Goal: Task Accomplishment & Management: Manage account settings

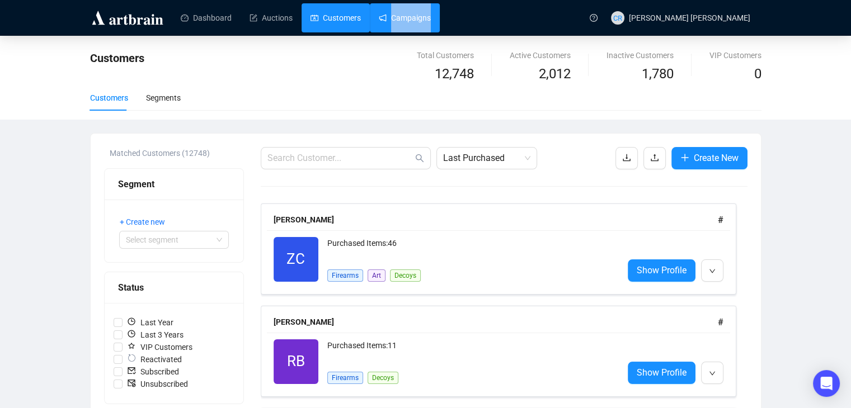
drag, startPoint x: 0, startPoint y: 0, endPoint x: 400, endPoint y: 20, distance: 400.4
click at [400, 20] on ul "Dashboard Auctions Customers Campaigns" at bounding box center [376, 17] width 408 height 29
click at [400, 20] on link "Campaigns" at bounding box center [405, 17] width 52 height 29
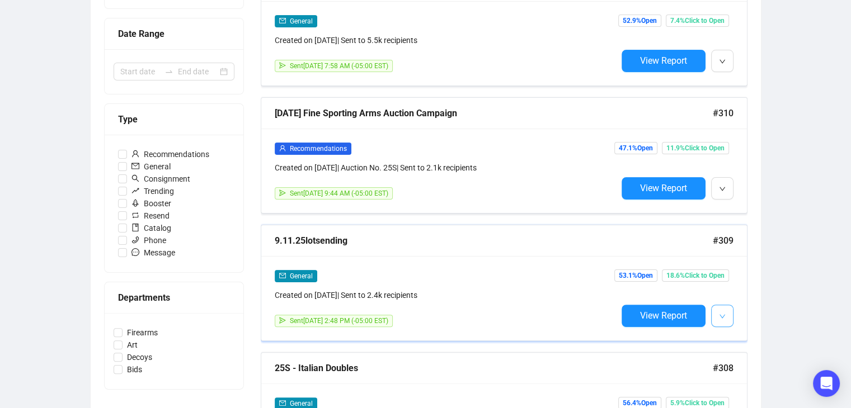
scroll to position [233, 0]
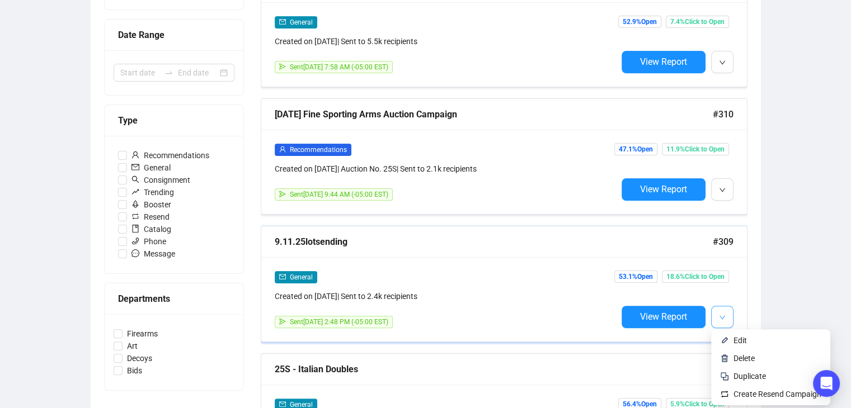
click at [727, 317] on button "button" at bounding box center [722, 317] width 22 height 22
click at [755, 375] on span "Duplicate" at bounding box center [749, 376] width 32 height 9
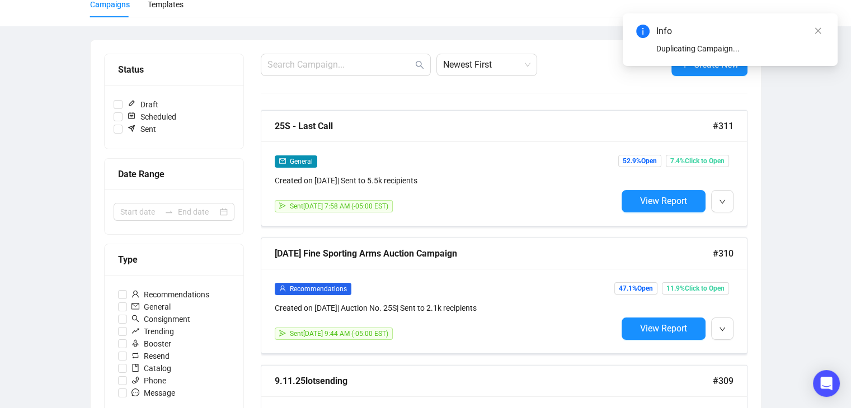
scroll to position [0, 0]
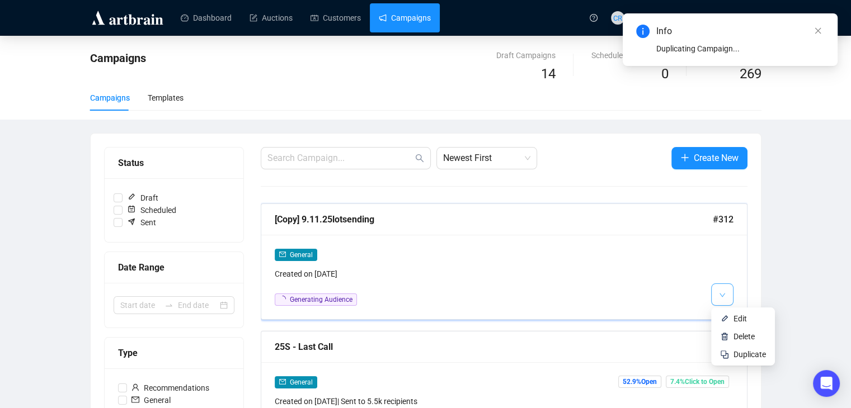
click at [724, 294] on icon "down" at bounding box center [722, 295] width 6 height 4
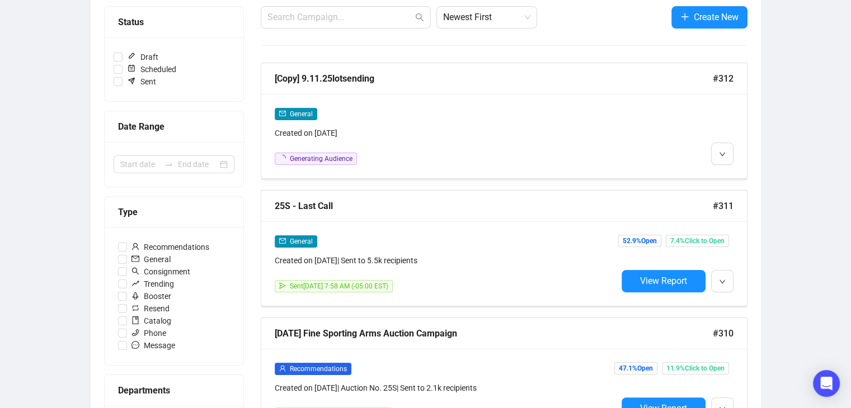
scroll to position [131, 0]
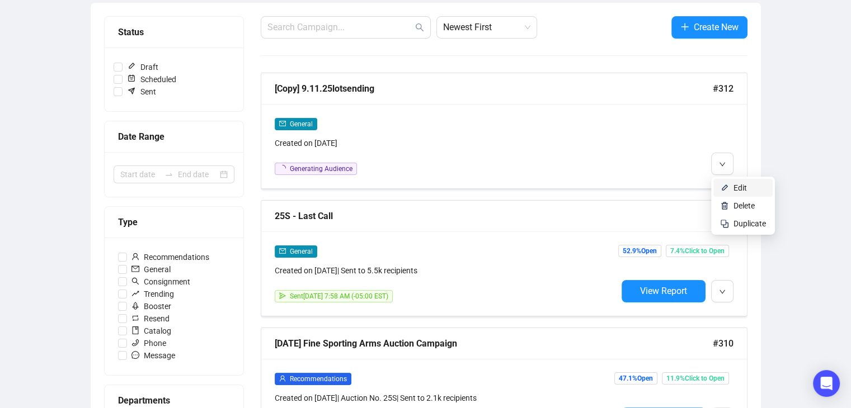
click at [723, 186] on img at bounding box center [724, 187] width 9 height 9
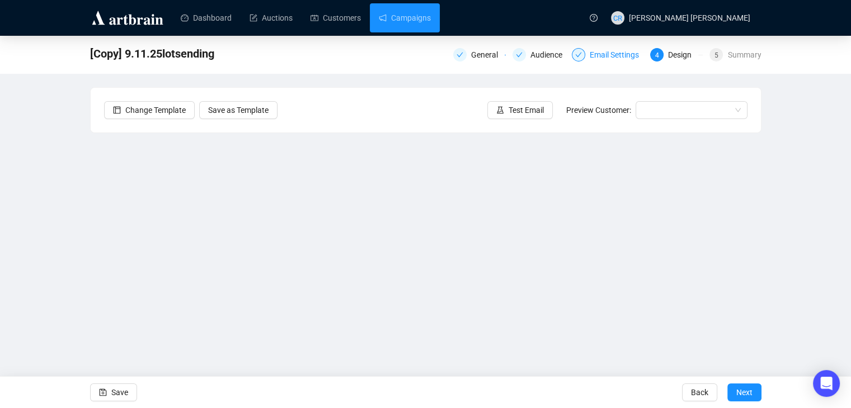
click at [593, 54] on div "Email Settings" at bounding box center [618, 54] width 56 height 13
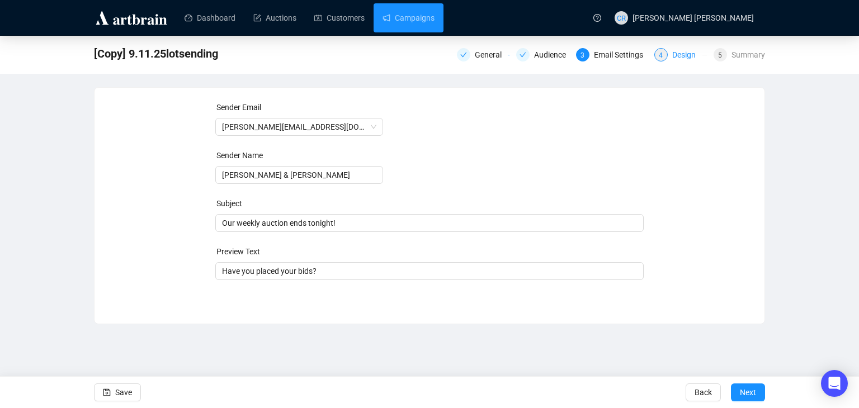
click at [679, 59] on div "Design" at bounding box center [687, 54] width 30 height 13
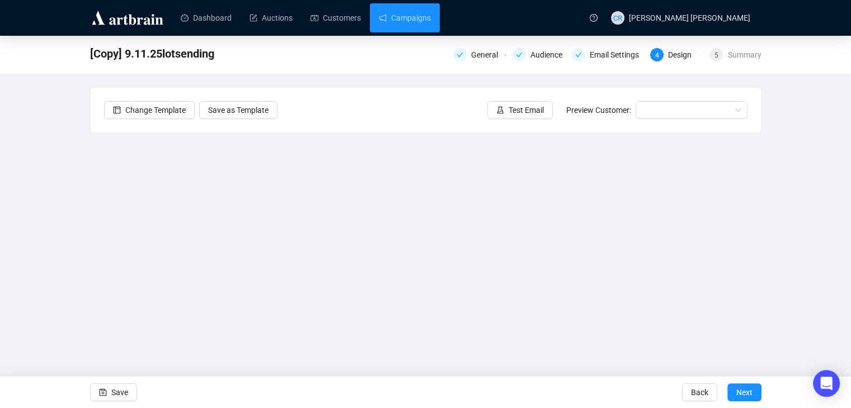
scroll to position [7, 0]
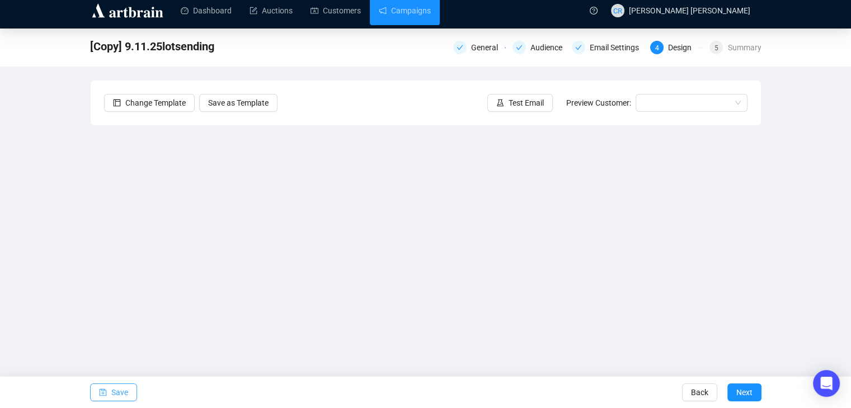
click at [97, 387] on button "Save" at bounding box center [113, 393] width 47 height 18
click at [581, 48] on icon "check" at bounding box center [578, 47] width 7 height 7
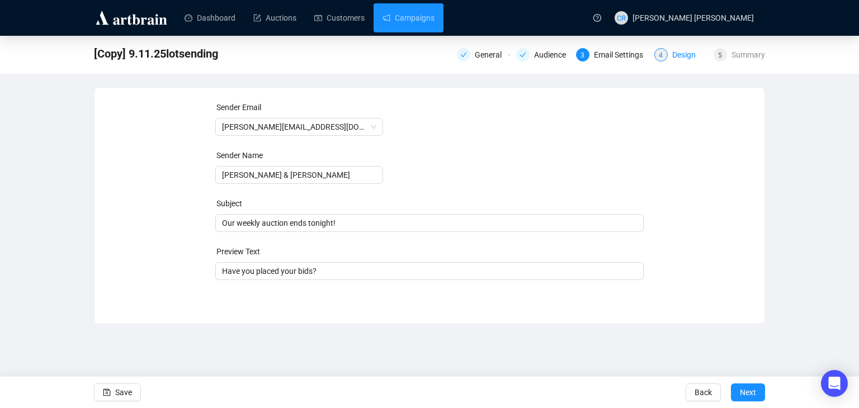
click at [695, 56] on div "Design" at bounding box center [687, 54] width 30 height 13
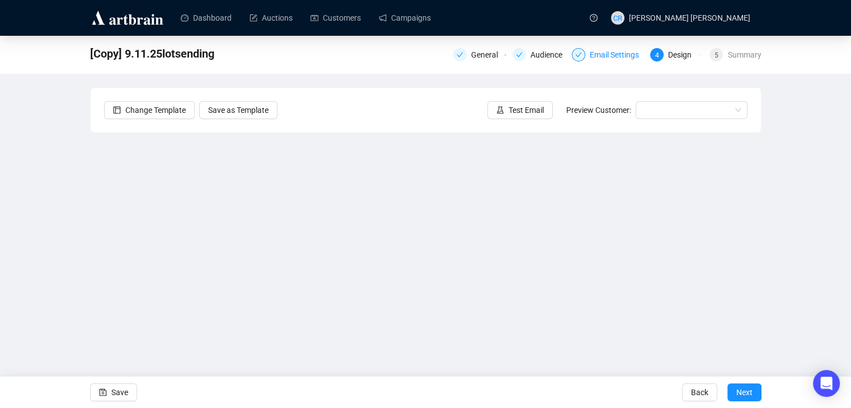
scroll to position [7, 0]
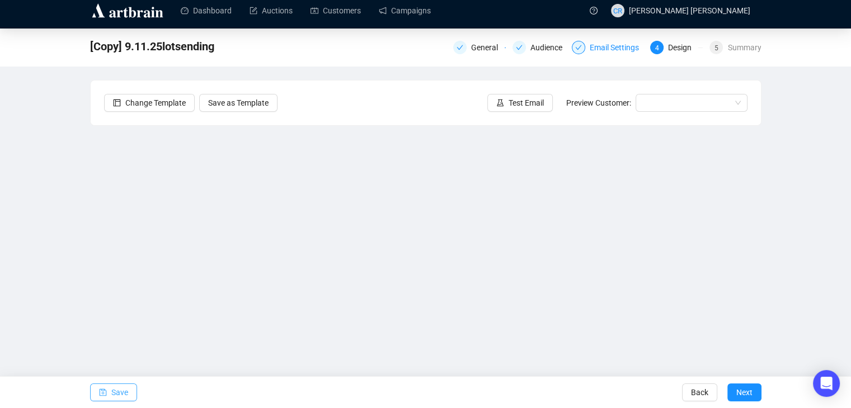
click at [112, 388] on span "Save" at bounding box center [119, 392] width 17 height 31
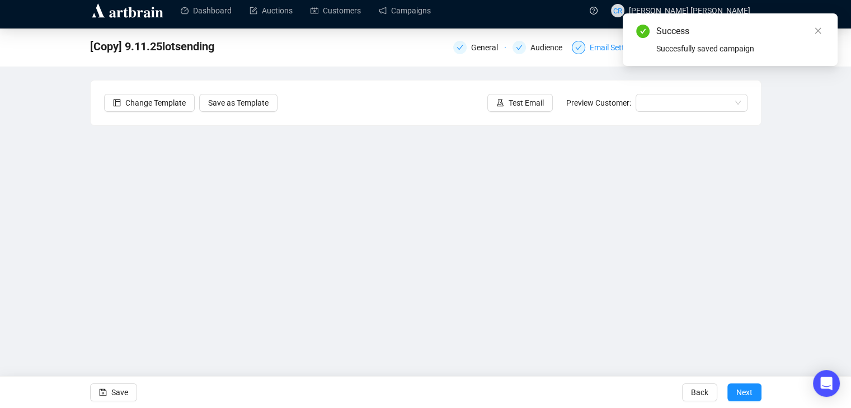
scroll to position [0, 0]
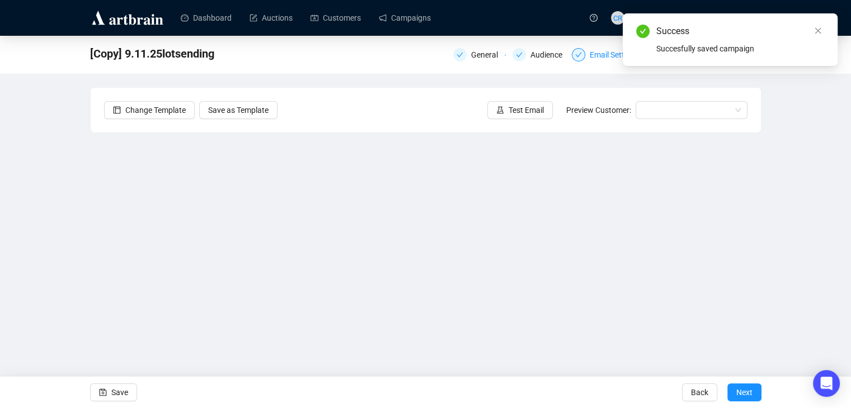
click at [812, 133] on div "[Copy] 9.11.25lotsending General Audience Email Settings 4 Design 5 Summary Cha…" at bounding box center [425, 224] width 851 height 377
click at [814, 31] on icon "close" at bounding box center [818, 31] width 8 height 8
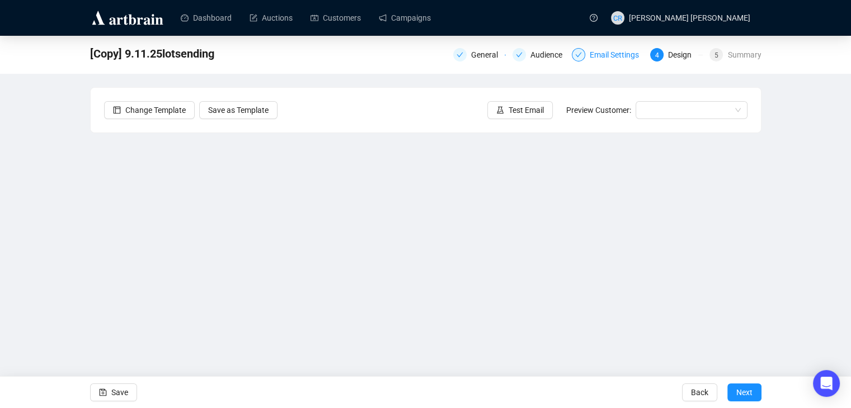
click at [732, 63] on div "[Copy] 9.11.25lotsending General Audience Email Settings 4 Design 5 Summary" at bounding box center [425, 54] width 671 height 22
click at [738, 52] on div "Summary" at bounding box center [744, 54] width 34 height 13
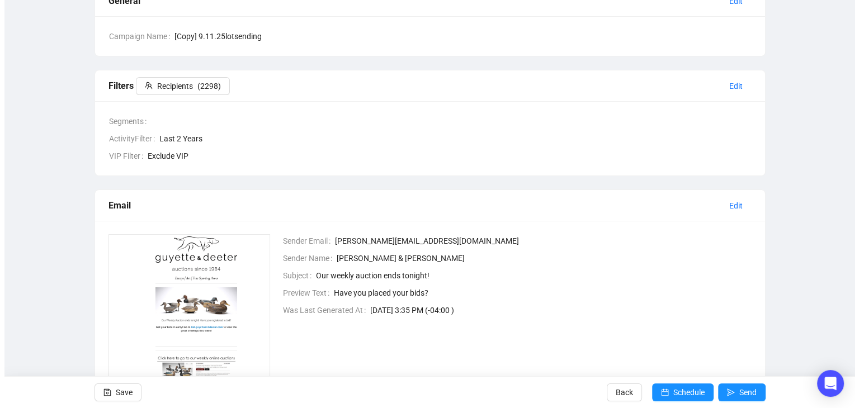
scroll to position [104, 0]
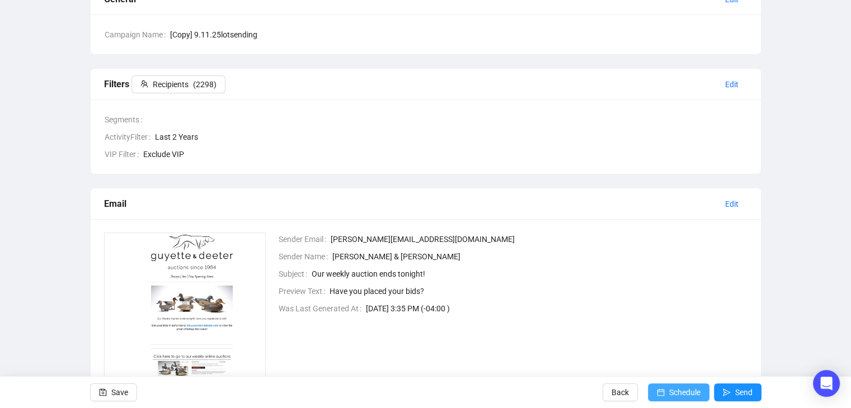
click at [684, 392] on span "Schedule" at bounding box center [684, 392] width 31 height 31
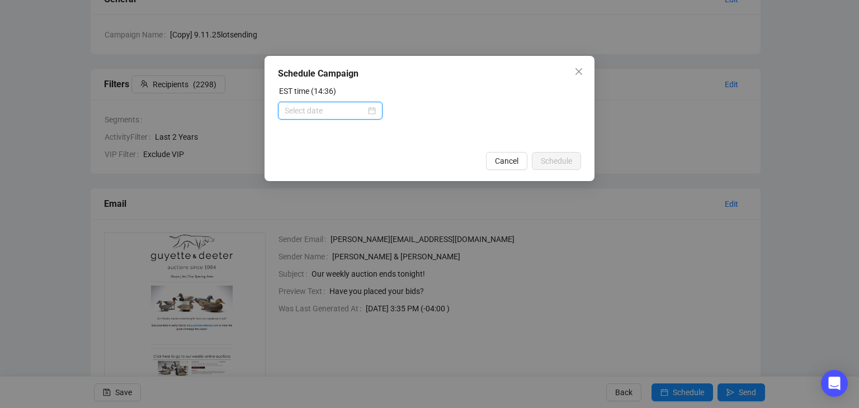
click at [313, 107] on input at bounding box center [325, 111] width 81 height 12
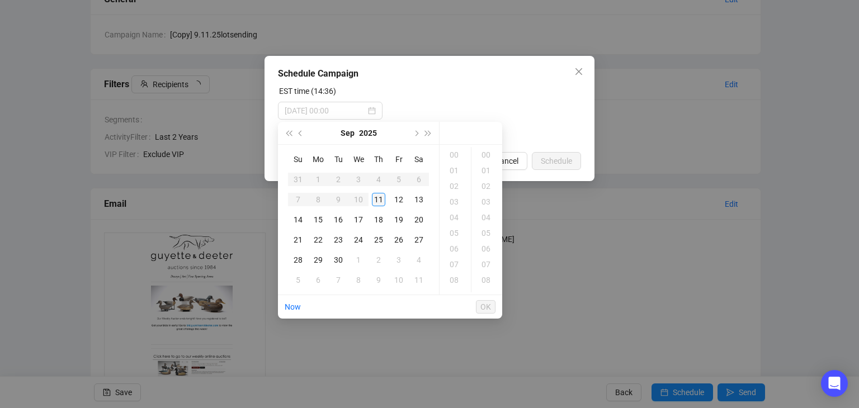
click at [376, 200] on div "11" at bounding box center [378, 199] width 13 height 13
click at [450, 191] on div "16" at bounding box center [455, 196] width 27 height 16
click at [490, 158] on div "00" at bounding box center [487, 155] width 27 height 16
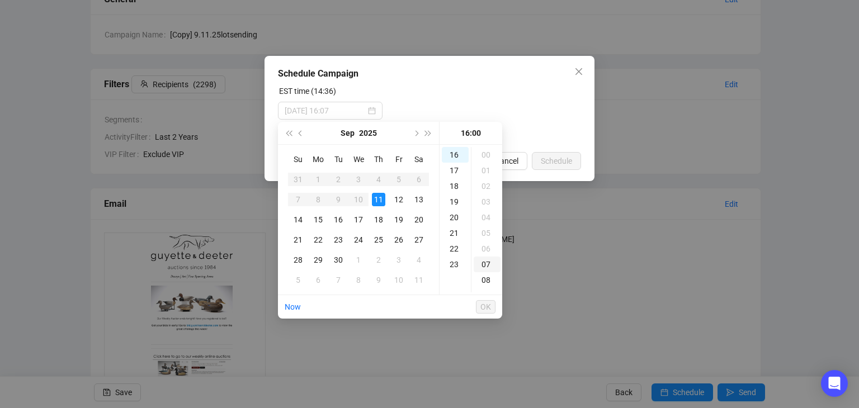
click at [488, 270] on div "07" at bounding box center [487, 265] width 27 height 16
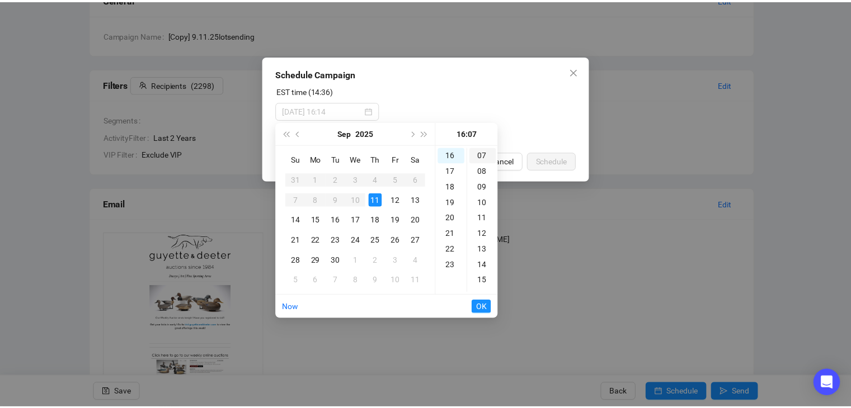
scroll to position [110, 0]
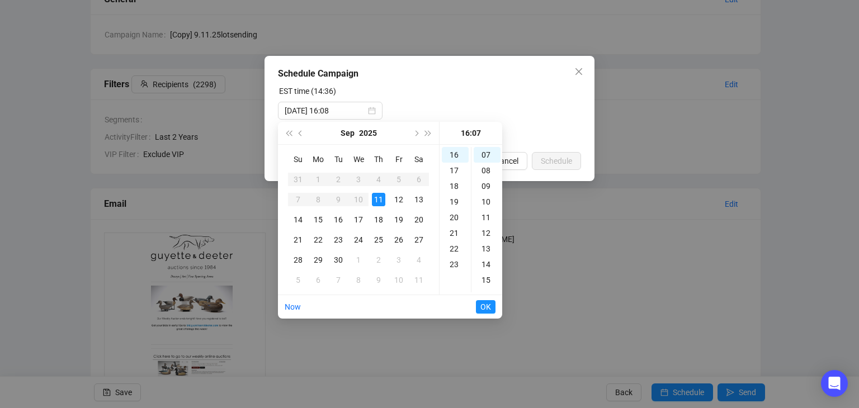
type input "[DATE] 16:07"
click at [482, 88] on div "EST time (14:36)" at bounding box center [429, 93] width 303 height 17
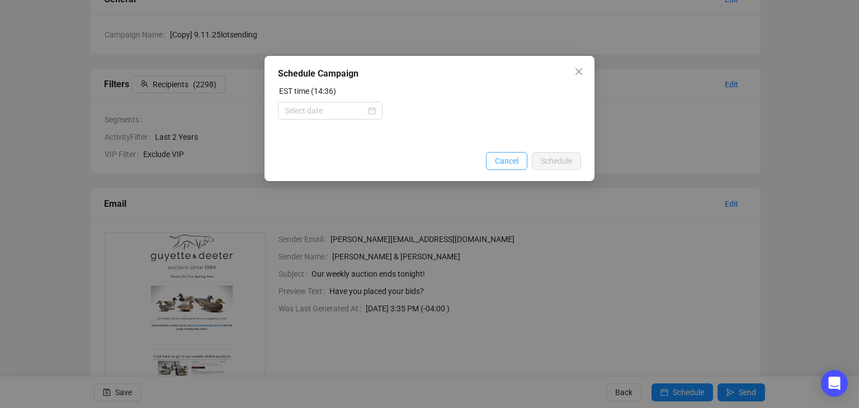
click at [515, 155] on span "Cancel" at bounding box center [506, 161] width 23 height 12
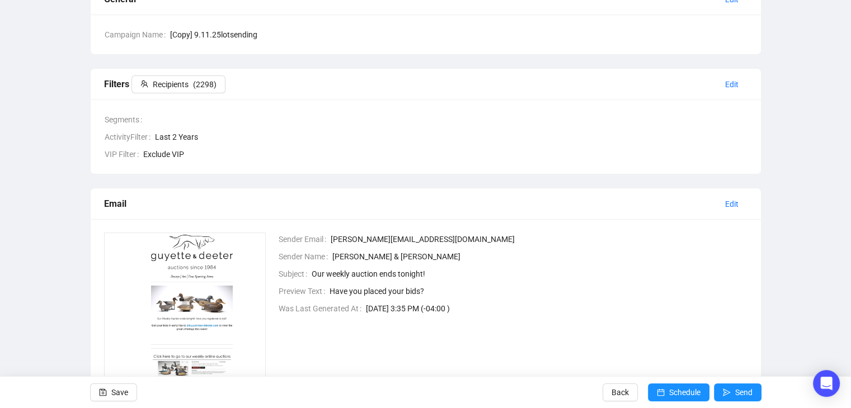
scroll to position [111, 0]
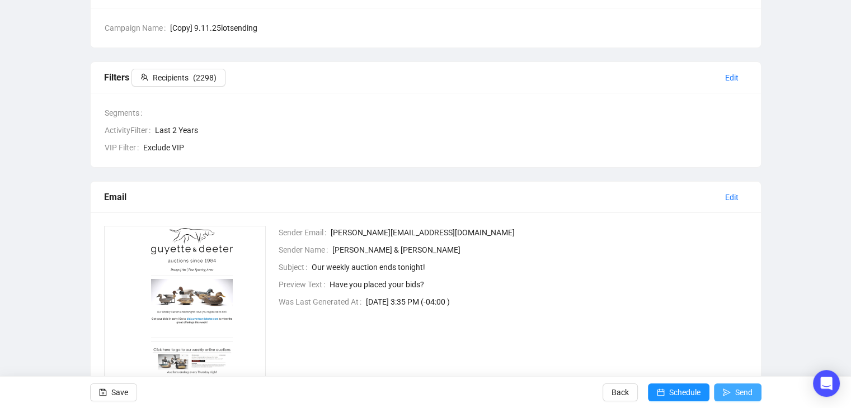
click at [739, 391] on span "Send" at bounding box center [743, 392] width 17 height 31
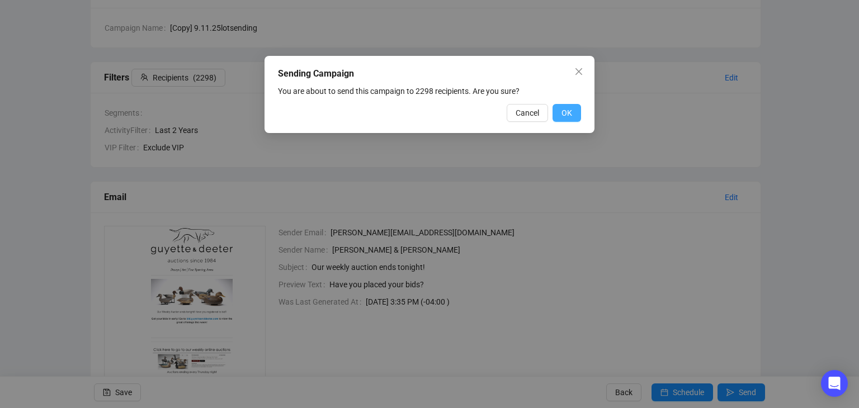
click at [563, 112] on span "OK" at bounding box center [567, 113] width 11 height 12
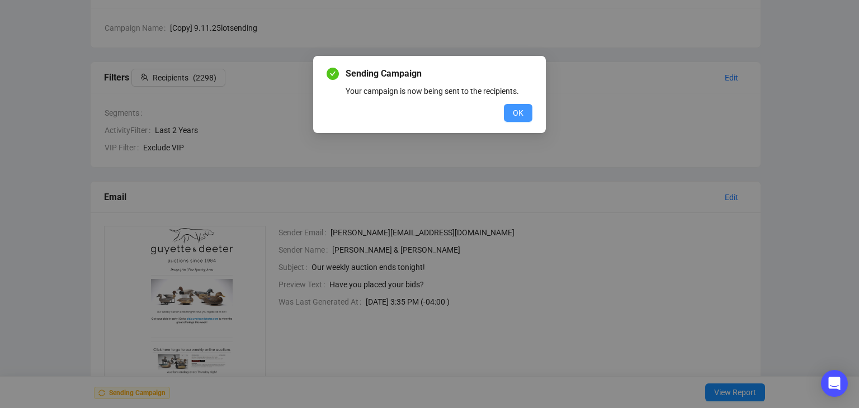
click at [525, 117] on button "OK" at bounding box center [518, 113] width 29 height 18
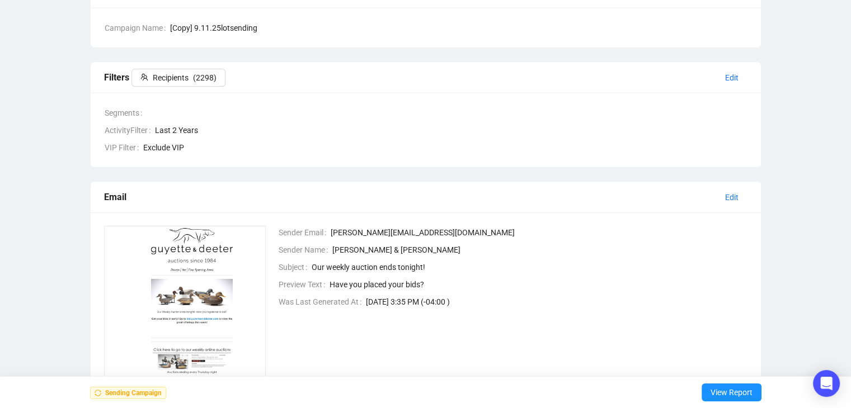
click at [525, 117] on span at bounding box center [447, 113] width 601 height 12
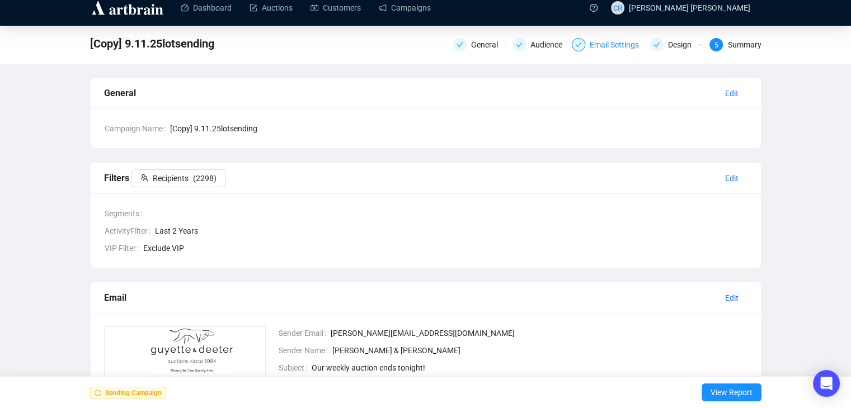
scroll to position [0, 0]
